Goal: Information Seeking & Learning: Learn about a topic

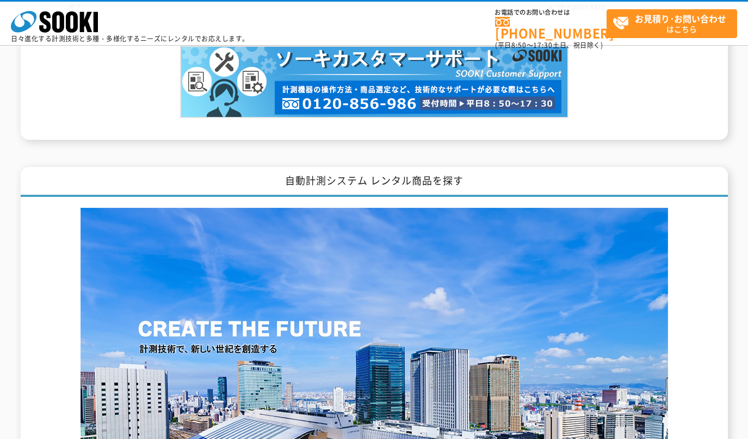
scroll to position [1814, 0]
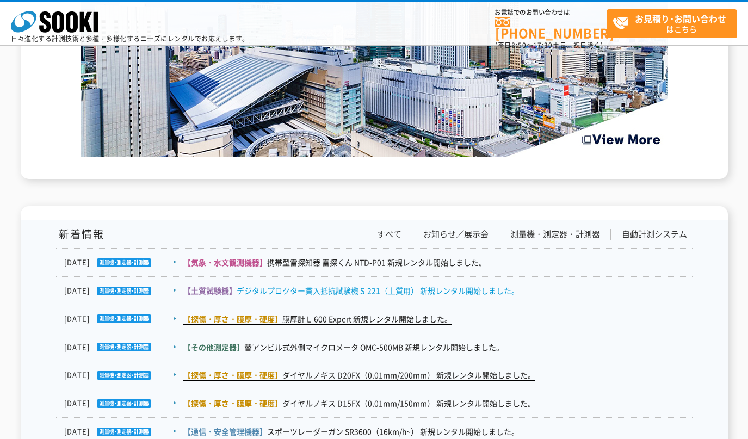
click at [340, 288] on link "【土質試験機】 デジタルプロクター貫入抵抗試験機 S-221（土質用） 新規レンタル開始しました。" at bounding box center [351, 290] width 336 height 11
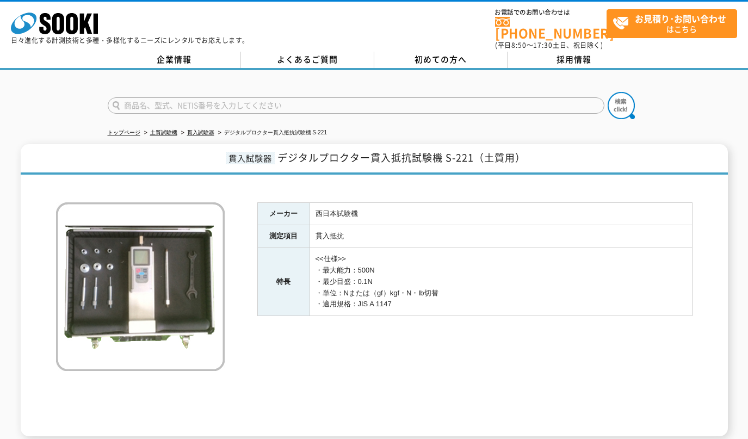
click at [215, 101] on input "text" at bounding box center [356, 105] width 497 height 16
paste input "VM-82A"
type input "VM-82A"
click at [622, 102] on img at bounding box center [621, 105] width 27 height 27
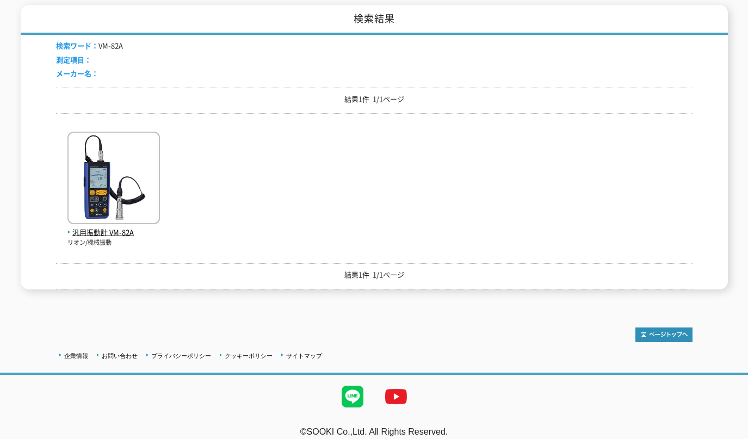
scroll to position [170, 0]
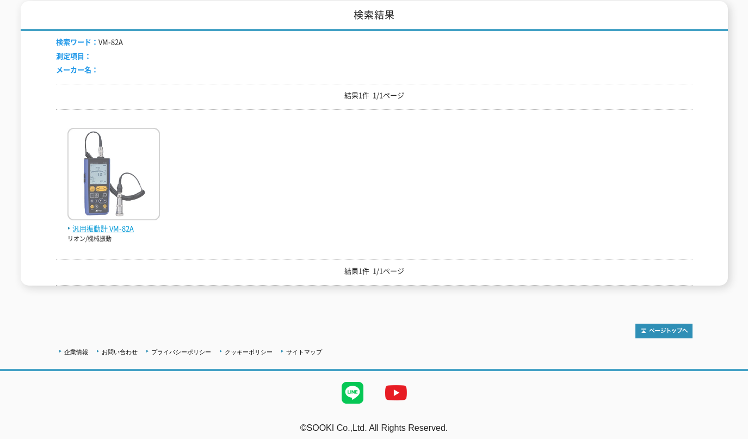
click at [113, 199] on img at bounding box center [113, 175] width 93 height 95
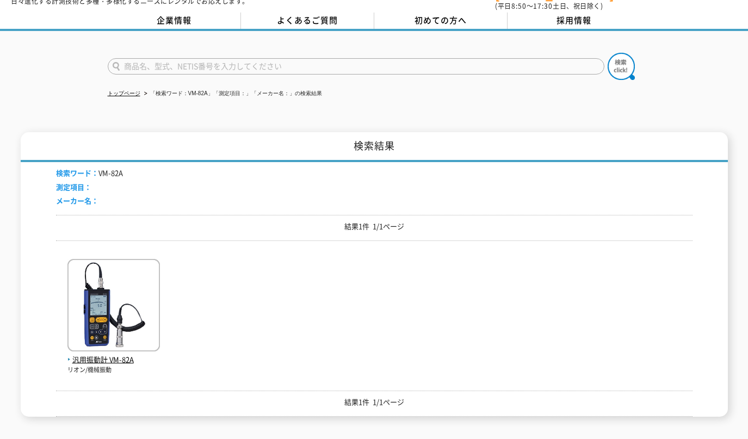
scroll to position [0, 0]
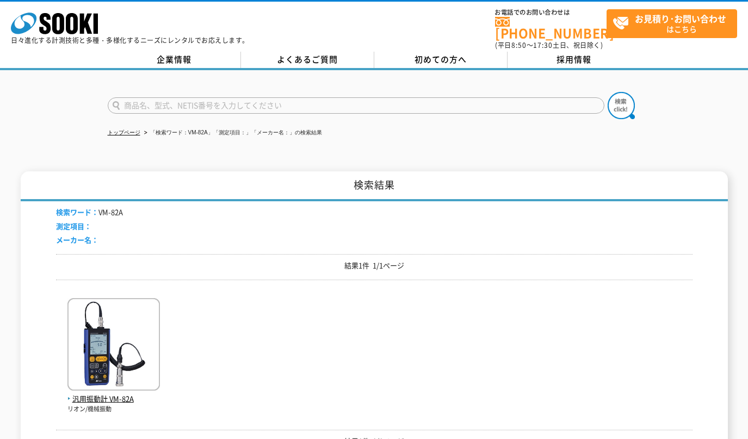
click at [184, 97] on input "text" at bounding box center [356, 105] width 497 height 16
paste input "VM-82A"
type input "VM-82"
click at [622, 97] on img at bounding box center [621, 105] width 27 height 27
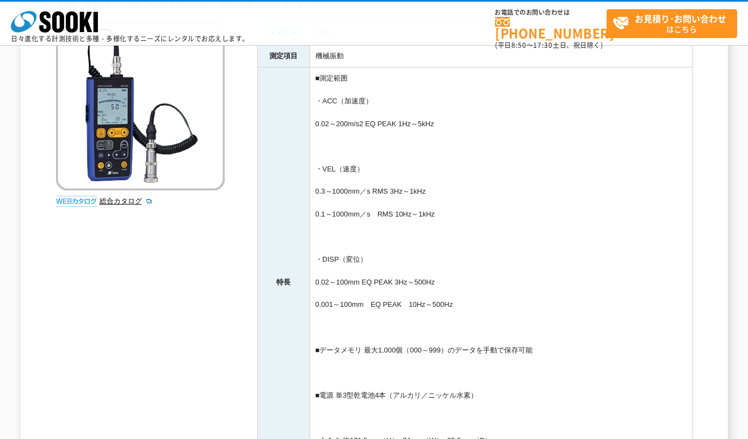
scroll to position [363, 0]
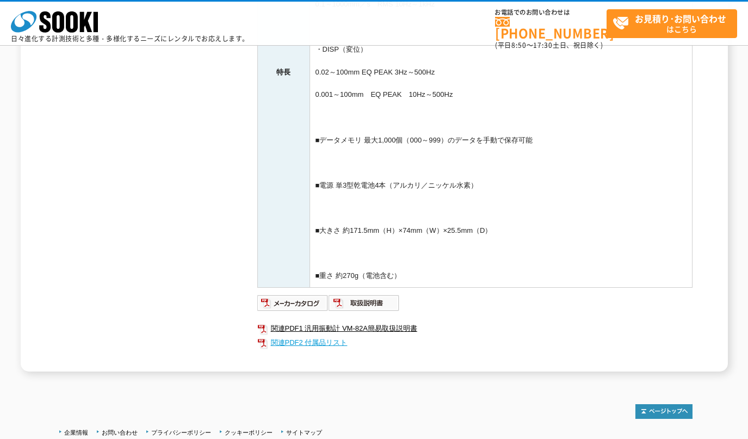
click at [308, 342] on link "関連PDF2 付属品リスト" at bounding box center [474, 343] width 435 height 14
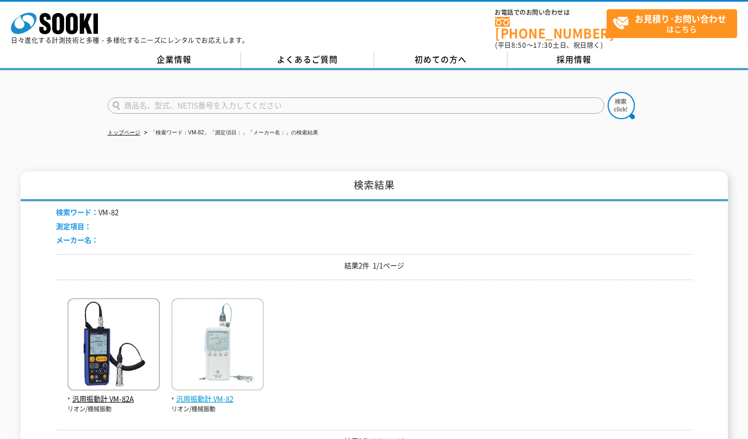
click at [238, 341] on img at bounding box center [217, 345] width 93 height 95
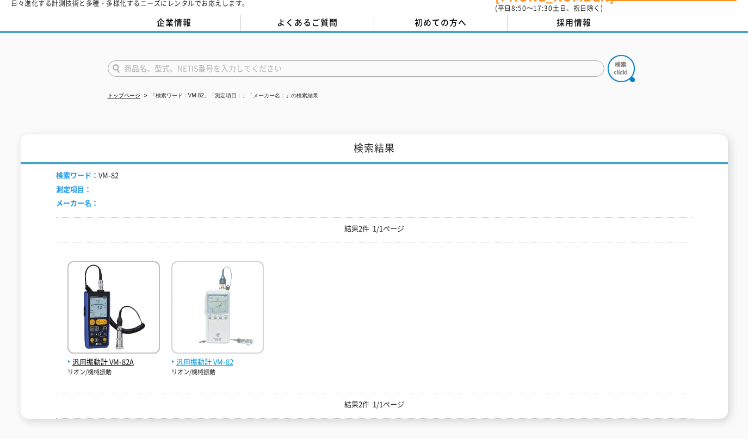
scroll to position [91, 0]
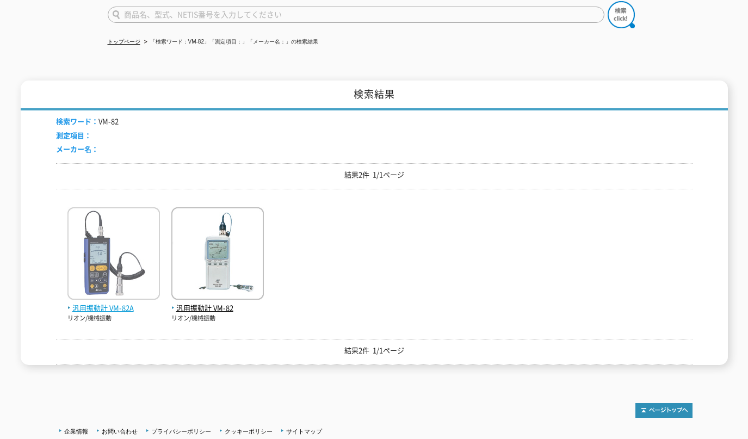
click at [103, 270] on img at bounding box center [113, 254] width 93 height 95
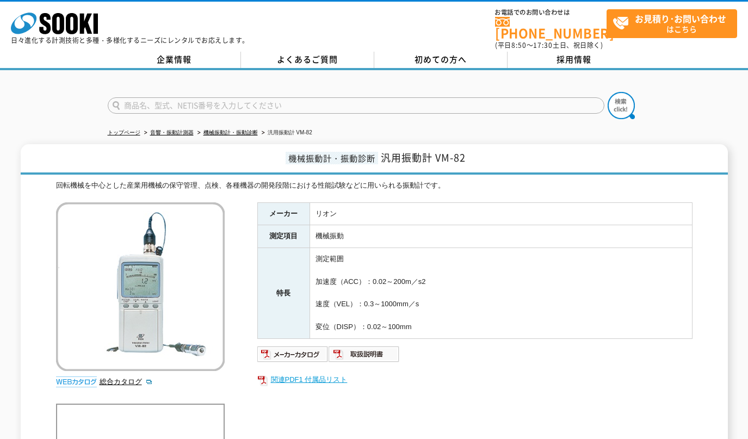
click at [291, 373] on link "関連PDF1 付属品リスト" at bounding box center [474, 380] width 435 height 14
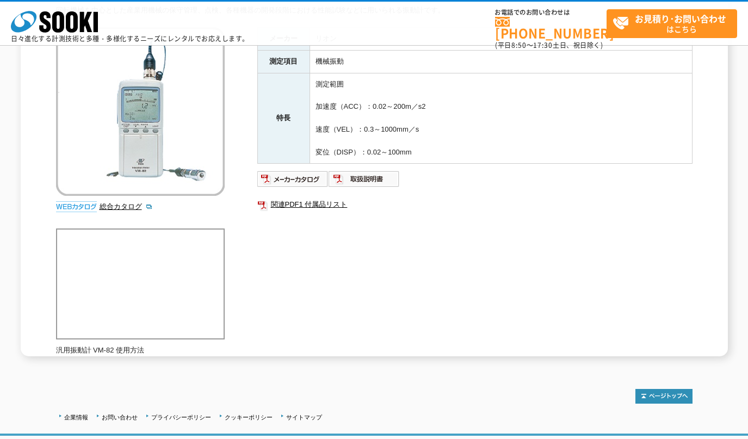
scroll to position [181, 0]
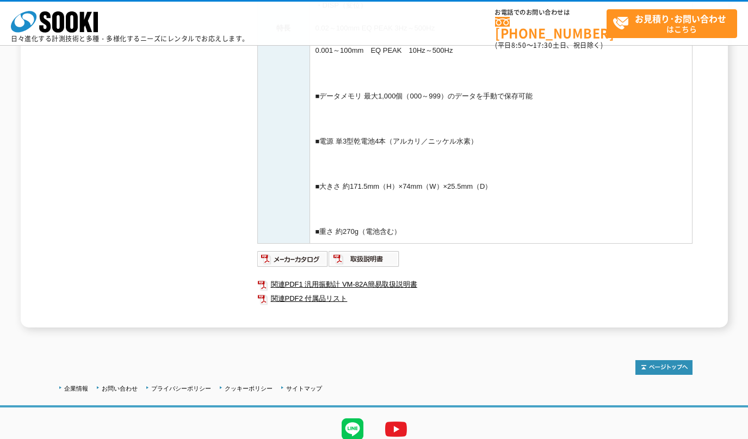
scroll to position [450, 0]
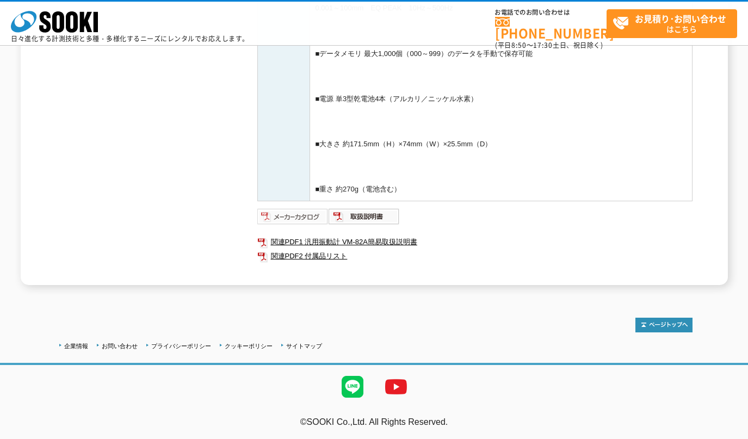
click at [297, 216] on img at bounding box center [292, 216] width 71 height 17
